Goal: Obtain resource: Download file/media

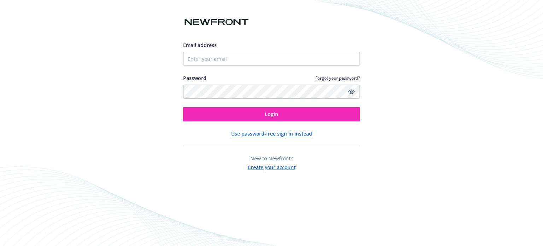
click at [245, 60] on input "Email address" at bounding box center [271, 59] width 177 height 14
type input "[PERSON_NAME][EMAIL_ADDRESS][DOMAIN_NAME]"
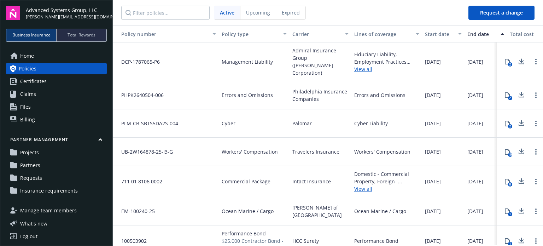
click at [284, 11] on span "Expired" at bounding box center [291, 12] width 18 height 7
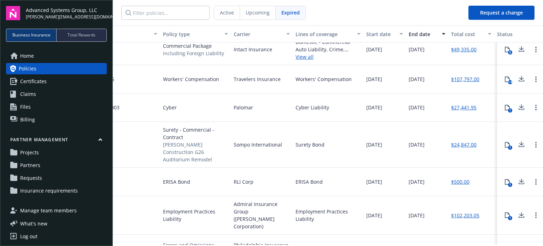
scroll to position [106, 59]
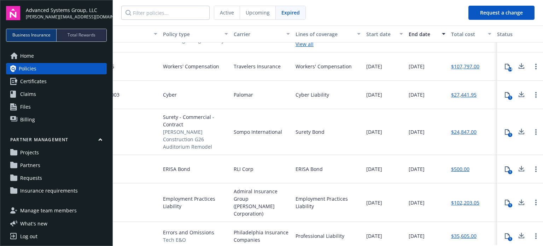
click at [519, 165] on icon at bounding box center [521, 167] width 5 height 4
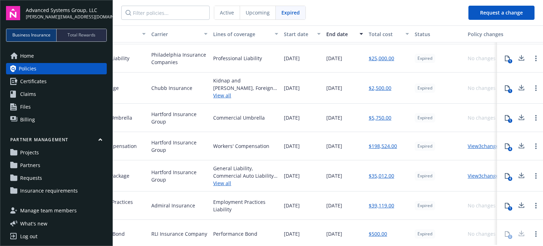
scroll to position [733, 158]
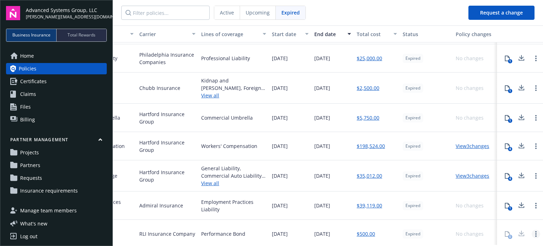
click at [533, 229] on link "Open options" at bounding box center [536, 233] width 8 height 8
click at [361, 230] on link "$500.00" at bounding box center [366, 233] width 18 height 7
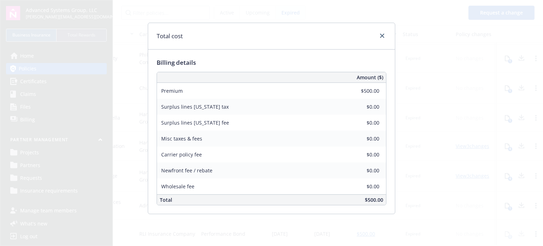
click at [361, 226] on div "Total cost Billing details Amount ($) Premium $500.00 Surplus lines [US_STATE] …" at bounding box center [271, 123] width 543 height 246
click at [382, 34] on link "close" at bounding box center [382, 35] width 8 height 8
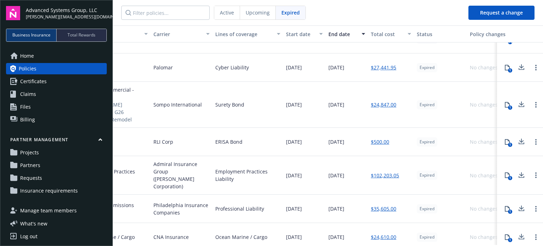
scroll to position [133, 158]
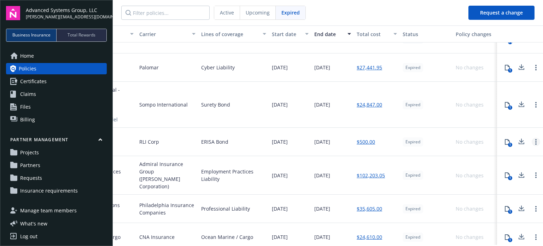
click at [532, 137] on link "Open options" at bounding box center [536, 141] width 8 height 8
click at [504, 139] on icon at bounding box center [507, 142] width 6 height 6
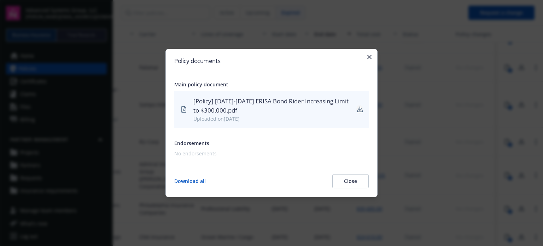
click at [363, 110] on icon "download" at bounding box center [360, 110] width 6 height 6
drag, startPoint x: 369, startPoint y: 64, endPoint x: 405, endPoint y: 74, distance: 37.2
click at [369, 64] on div "Policy documents Main policy document [Policy] [DATE]-[DATE] ERISA Bond Rider I…" at bounding box center [271, 123] width 212 height 148
click at [367, 174] on button "Close" at bounding box center [350, 181] width 36 height 14
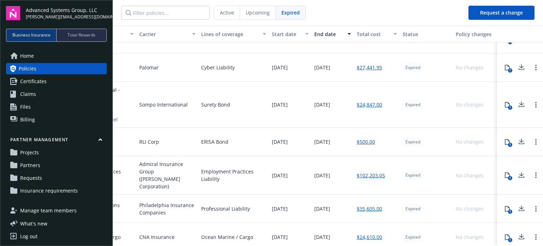
scroll to position [0, 158]
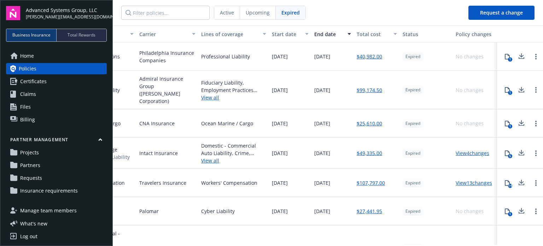
click at [225, 11] on span "Active" at bounding box center [227, 12] width 14 height 7
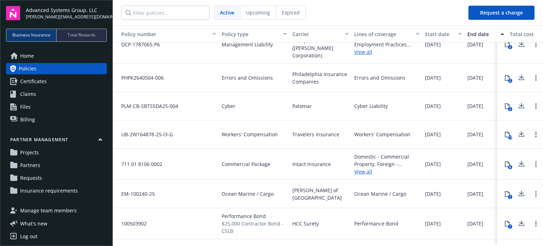
scroll to position [27, 0]
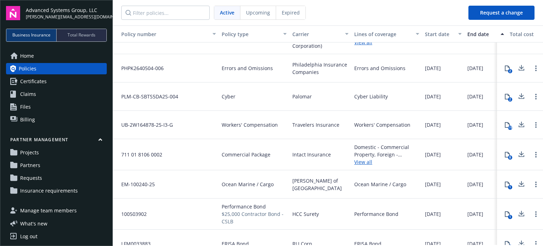
drag, startPoint x: 391, startPoint y: 245, endPoint x: 398, endPoint y: 241, distance: 7.9
click at [397, 242] on div "Active Upcoming Expired Request a change Policy number Policy type Carrier Line…" at bounding box center [328, 123] width 430 height 246
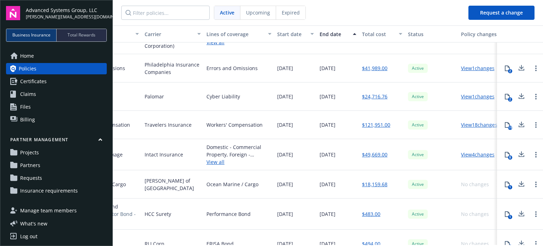
scroll to position [27, 158]
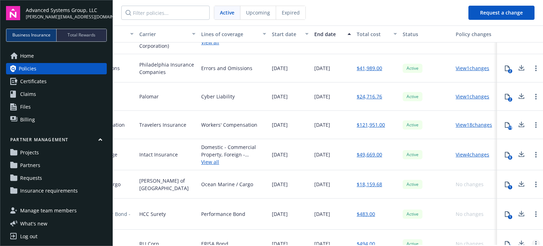
drag, startPoint x: 527, startPoint y: 221, endPoint x: 533, endPoint y: 223, distance: 6.0
click at [532, 239] on div at bounding box center [536, 243] width 8 height 8
click at [503, 223] on div "Download all policy documents Download all policy documents" at bounding box center [471, 225] width 80 height 11
click at [500, 236] on button "1" at bounding box center [507, 243] width 14 height 14
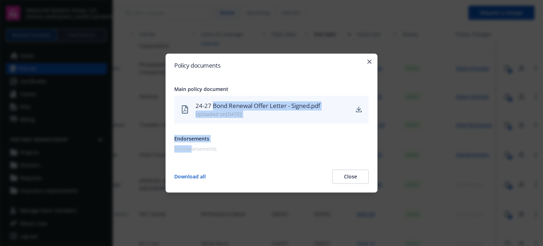
drag, startPoint x: 209, startPoint y: 112, endPoint x: 194, endPoint y: 163, distance: 52.9
click at [194, 162] on div "Policy documents Main policy document 24-27 Bond Renewal Offer Letter - Signed.…" at bounding box center [271, 122] width 212 height 139
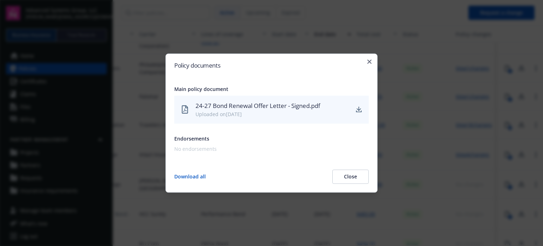
click at [284, 159] on div "Policy documents Main policy document 24-27 Bond Renewal Offer Letter - Signed.…" at bounding box center [271, 122] width 212 height 139
click at [362, 112] on icon "download" at bounding box center [359, 110] width 6 height 6
click at [374, 72] on div "Policy documents Main policy document 24-27 Bond Renewal Offer Letter - Signed.…" at bounding box center [271, 122] width 212 height 139
drag, startPoint x: 358, startPoint y: 172, endPoint x: 361, endPoint y: 154, distance: 18.5
click at [359, 171] on button "Close" at bounding box center [350, 176] width 36 height 14
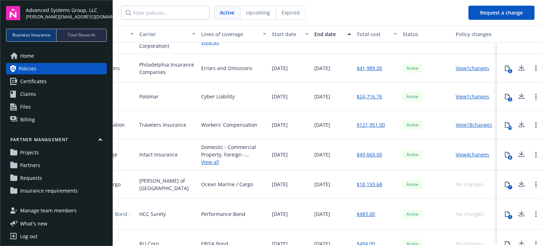
click at [23, 51] on span "Home" at bounding box center [27, 55] width 14 height 11
